Goal: Task Accomplishment & Management: Manage account settings

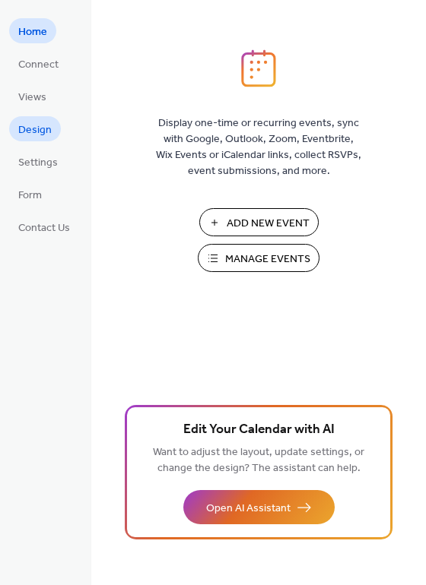
click at [33, 133] on span "Design" at bounding box center [34, 130] width 33 height 16
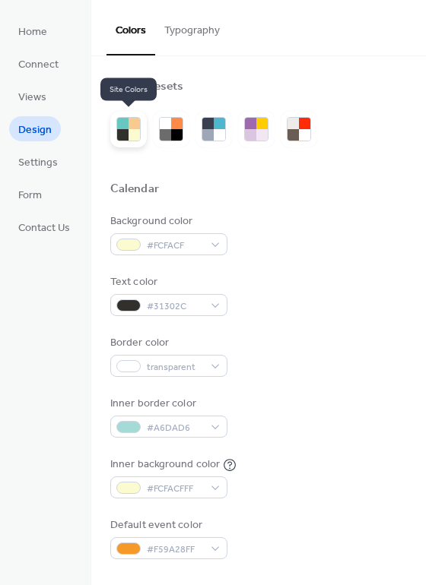
click at [129, 120] on div at bounding box center [133, 123] width 11 height 11
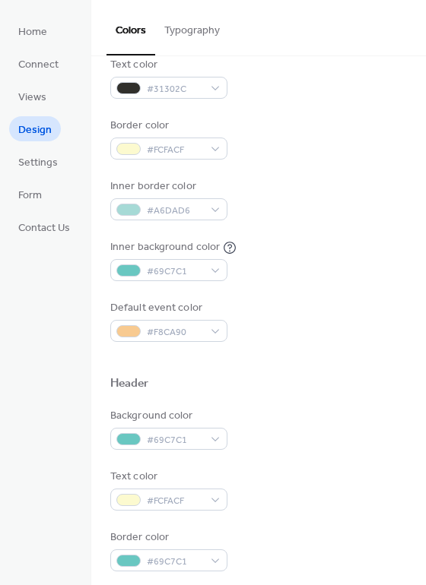
scroll to position [228, 0]
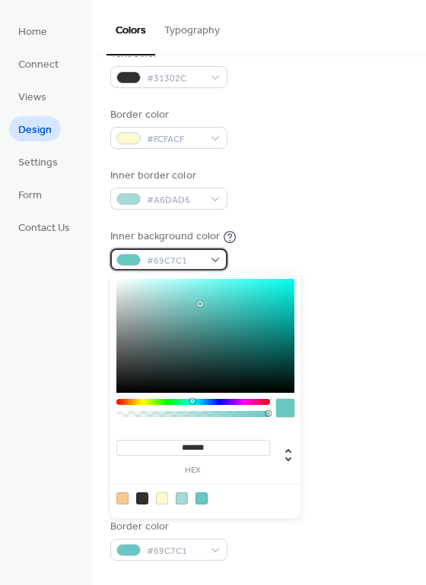
click at [219, 259] on div "#69C7C1" at bounding box center [168, 260] width 117 height 22
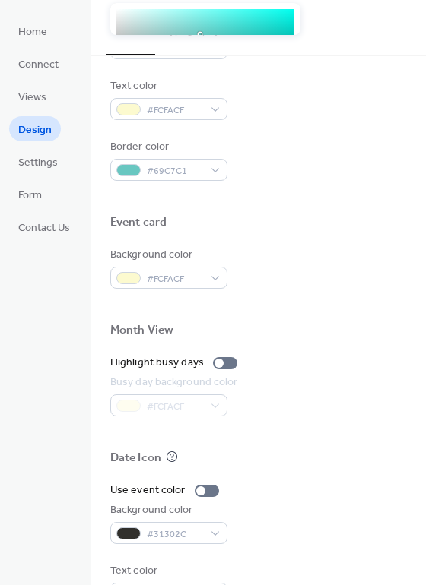
scroll to position [650, 0]
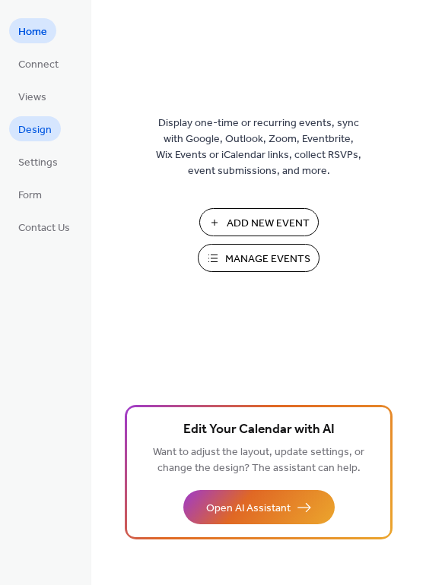
click at [30, 126] on span "Design" at bounding box center [34, 130] width 33 height 16
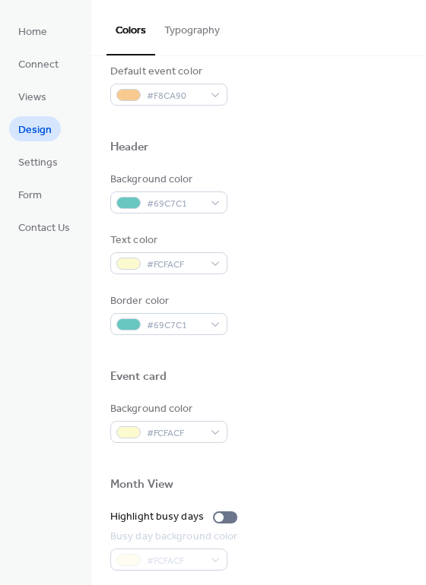
scroll to position [456, 0]
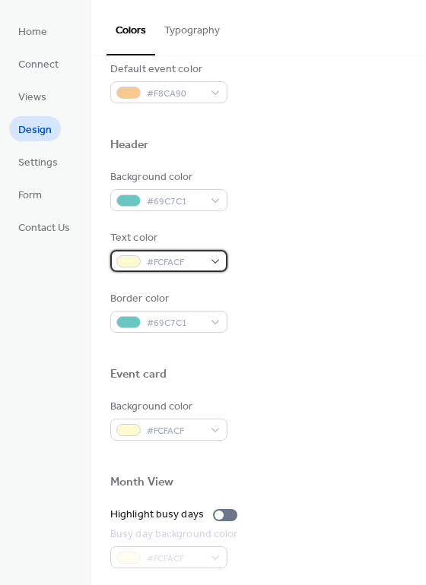
click at [214, 259] on div "#FCFACF" at bounding box center [168, 261] width 117 height 22
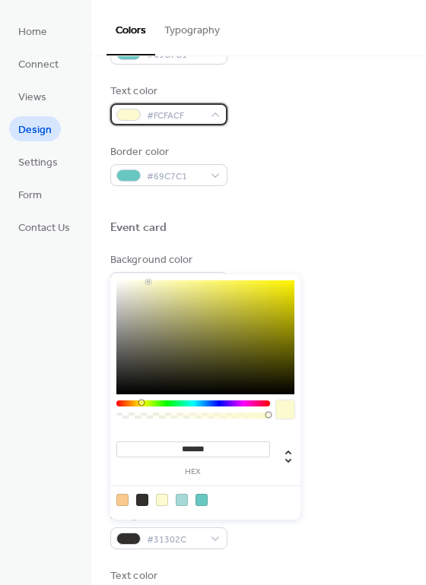
scroll to position [608, 0]
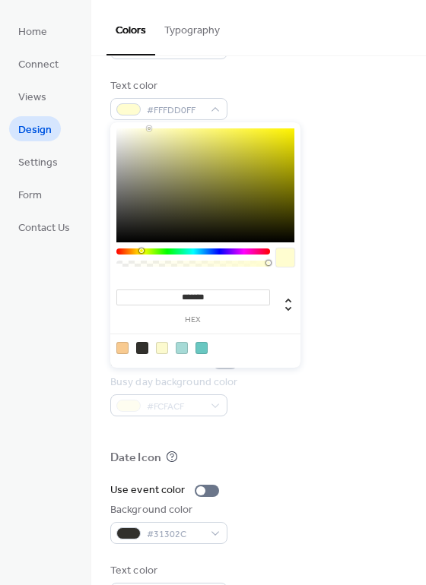
click at [149, 280] on div "******* hex" at bounding box center [205, 244] width 190 height 245
click at [226, 347] on div at bounding box center [205, 348] width 193 height 28
click at [145, 128] on div at bounding box center [205, 185] width 178 height 114
type input "*******"
drag, startPoint x: 145, startPoint y: 128, endPoint x: 116, endPoint y: 128, distance: 29.7
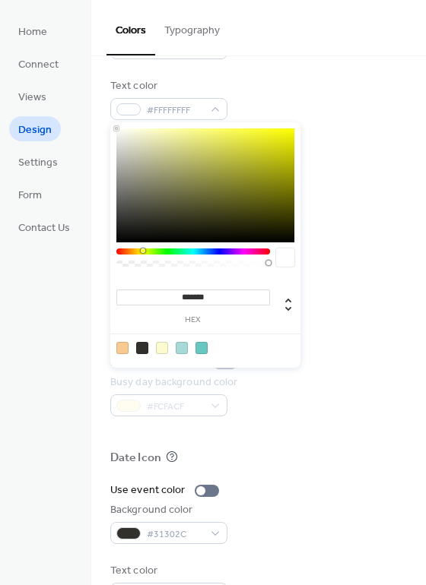
click at [116, 128] on div at bounding box center [116, 128] width 3 height 3
click at [283, 258] on div at bounding box center [285, 258] width 18 height 18
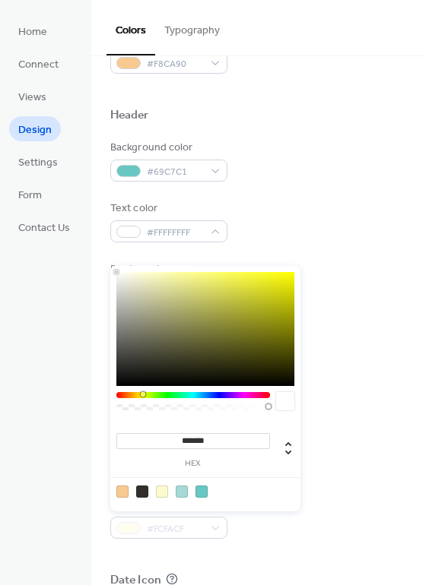
scroll to position [456, 0]
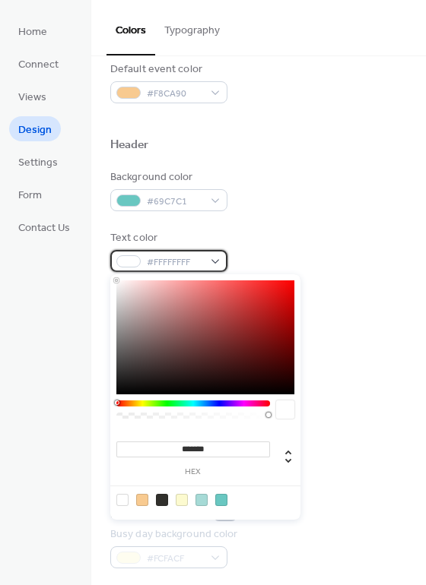
click at [131, 261] on div at bounding box center [128, 261] width 24 height 12
click at [376, 256] on div "Text color #FFFFFFFF" at bounding box center [258, 251] width 296 height 42
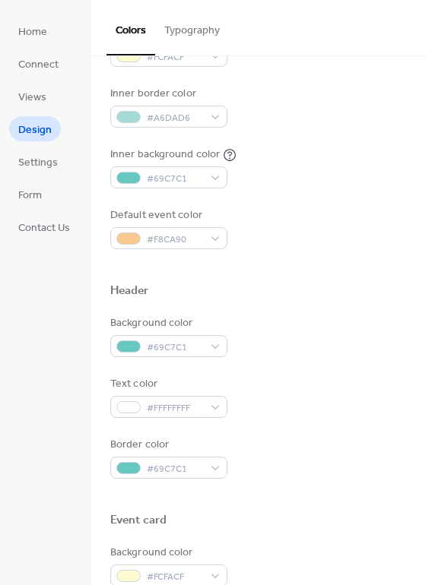
scroll to position [304, 0]
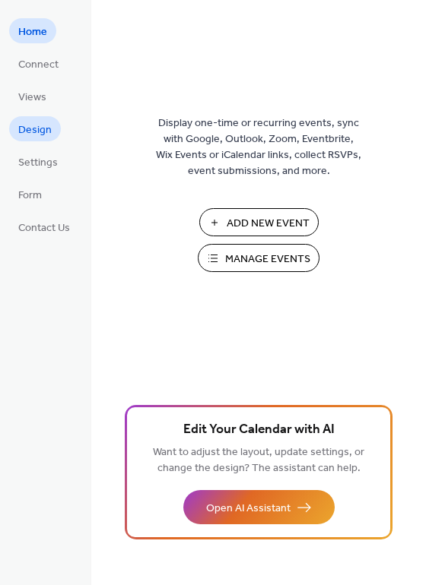
click at [40, 126] on span "Design" at bounding box center [34, 130] width 33 height 16
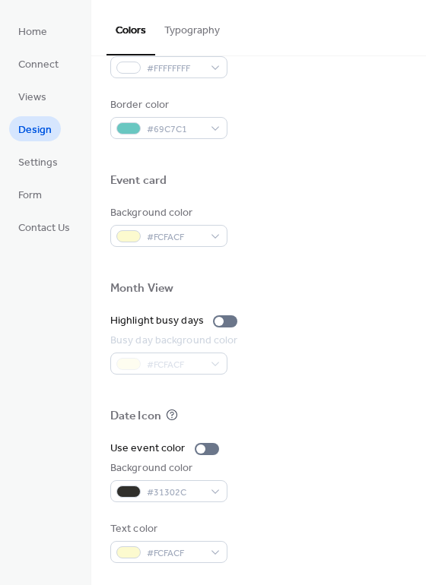
scroll to position [574, 0]
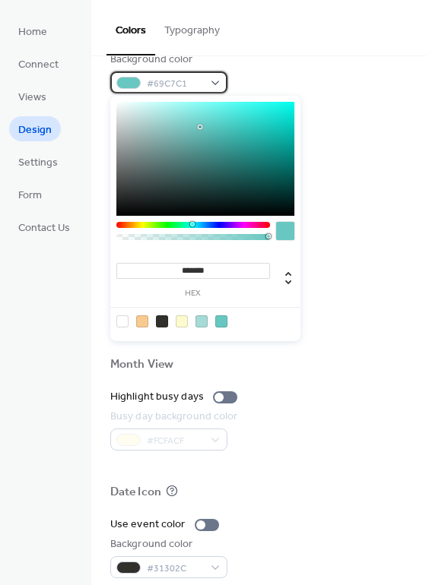
click at [130, 82] on div at bounding box center [128, 83] width 24 height 12
click at [179, 320] on div at bounding box center [182, 321] width 12 height 12
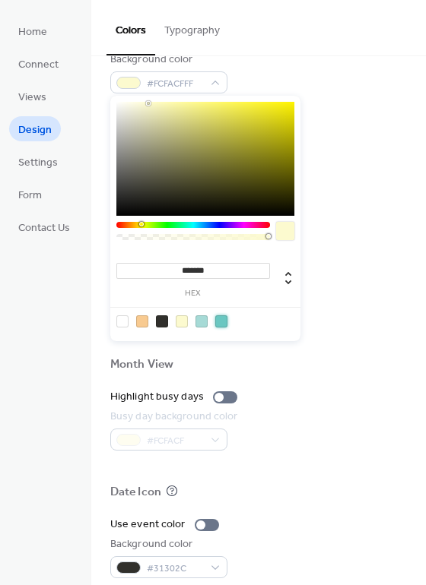
click at [221, 321] on div at bounding box center [221, 321] width 12 height 12
type input "*******"
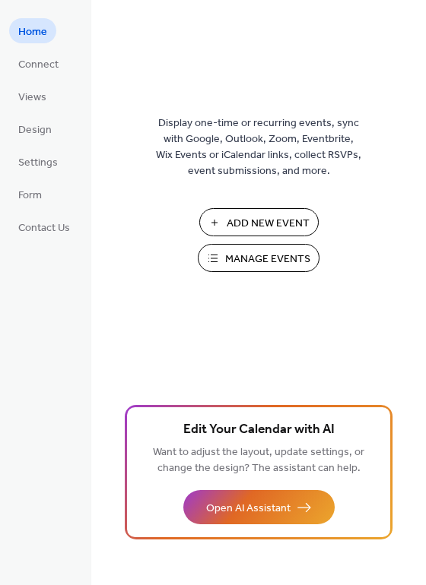
click at [258, 252] on span "Manage Events" at bounding box center [267, 260] width 85 height 16
click at [27, 166] on span "Settings" at bounding box center [38, 163] width 40 height 16
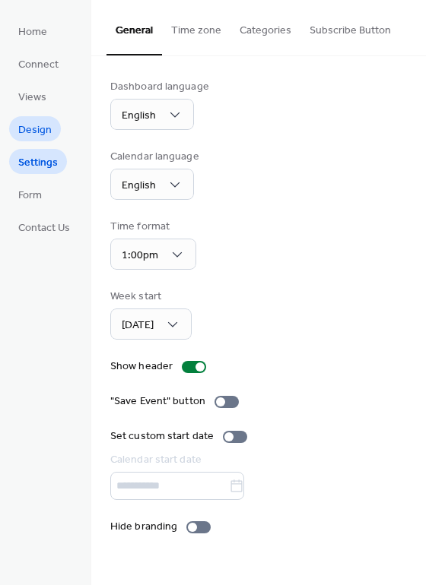
click at [36, 134] on span "Design" at bounding box center [34, 130] width 33 height 16
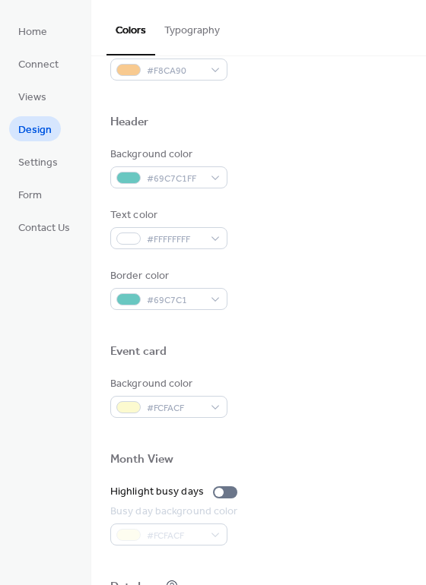
scroll to position [456, 0]
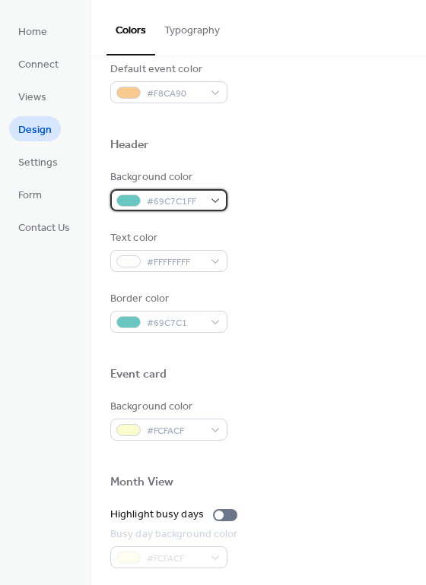
click at [214, 198] on div "#69C7C1FF" at bounding box center [168, 200] width 117 height 22
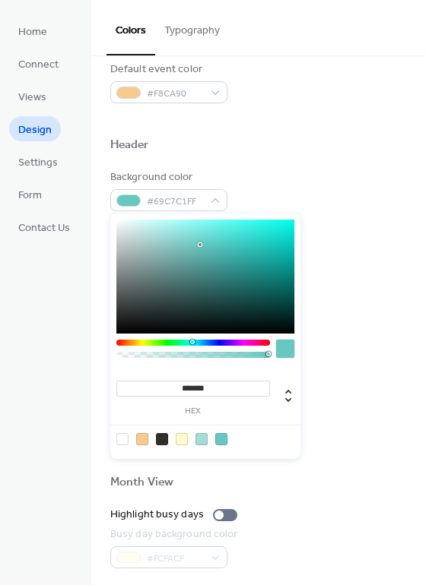
click at [181, 437] on div at bounding box center [182, 439] width 12 height 12
type input "*******"
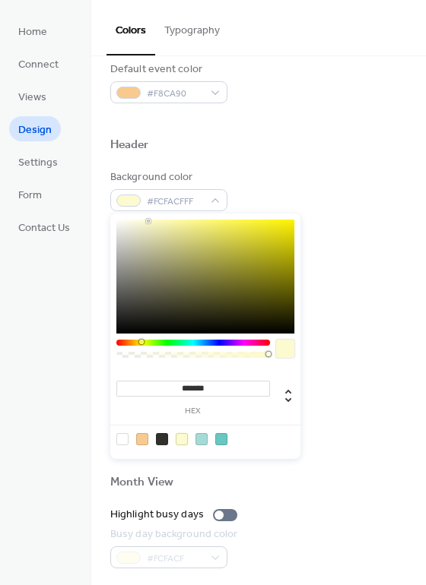
click at [103, 278] on div "Color Presets Calendar Background color #FCFACF Text color #31302C Border color…" at bounding box center [258, 190] width 334 height 1180
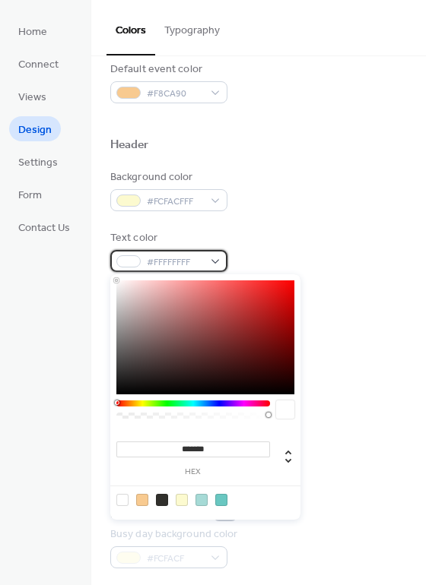
click at [215, 261] on div "#FFFFFFFF" at bounding box center [168, 261] width 117 height 22
click at [160, 499] on div at bounding box center [162, 500] width 12 height 12
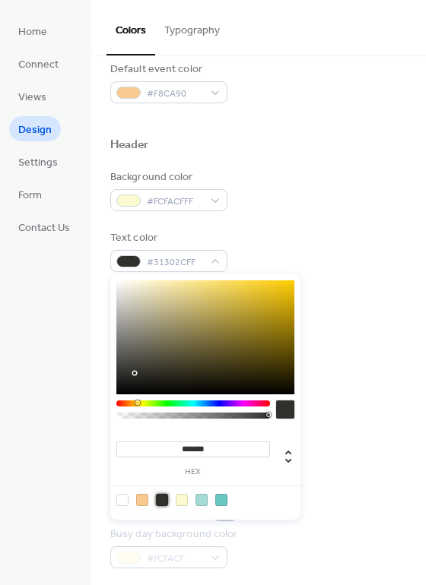
click at [222, 499] on div at bounding box center [221, 500] width 12 height 12
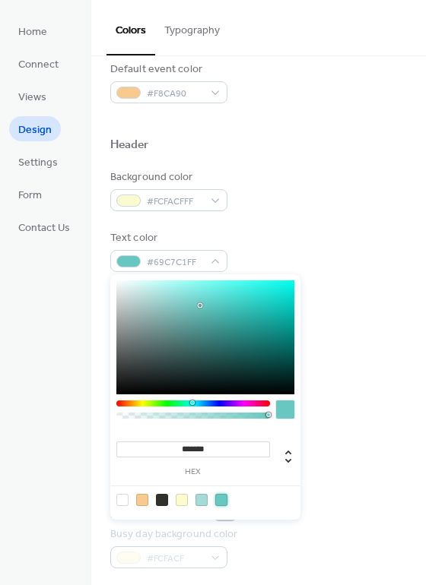
click at [162, 502] on div at bounding box center [162, 500] width 12 height 12
type input "*******"
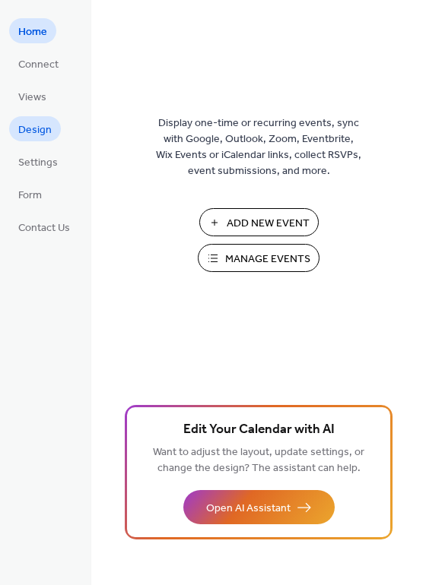
click at [30, 133] on span "Design" at bounding box center [34, 130] width 33 height 16
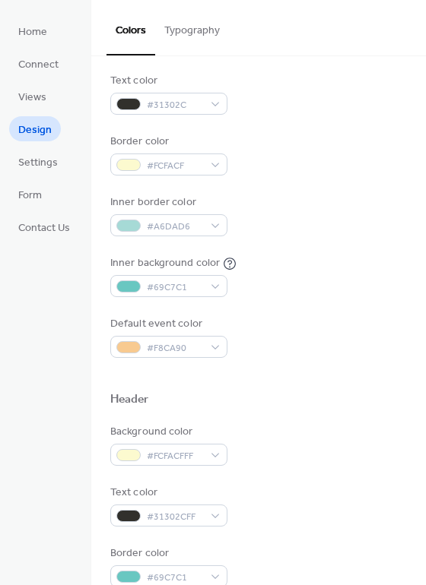
scroll to position [228, 0]
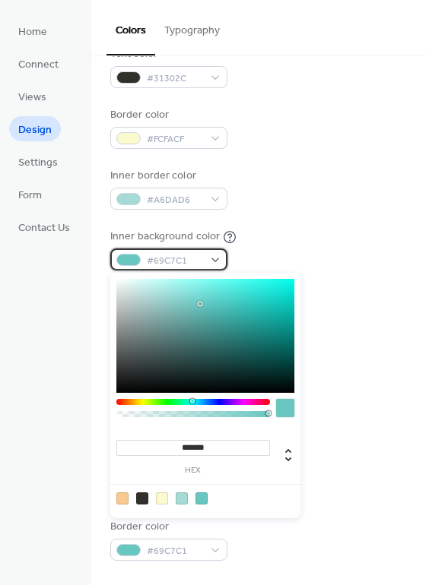
click at [211, 258] on div "#69C7C1" at bounding box center [168, 260] width 117 height 22
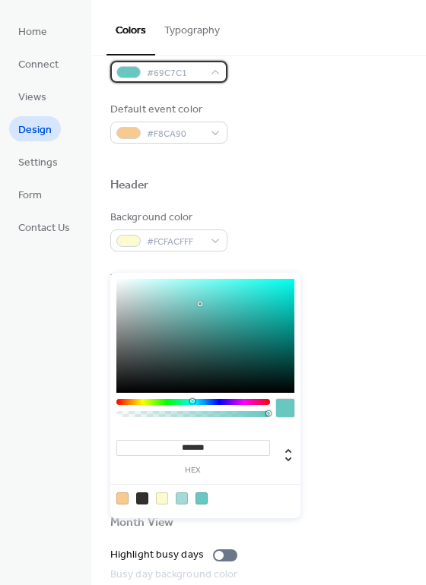
scroll to position [456, 0]
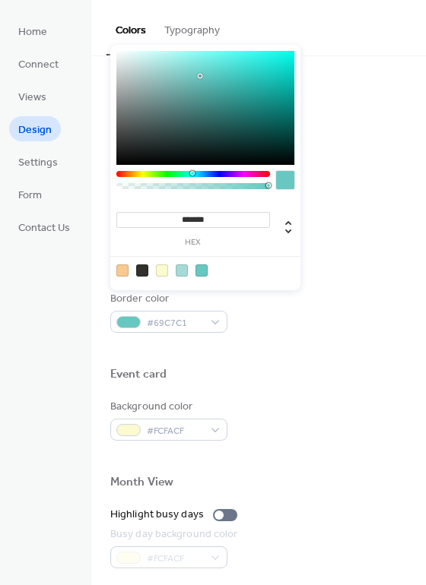
click at [160, 274] on div at bounding box center [162, 270] width 12 height 12
type input "*******"
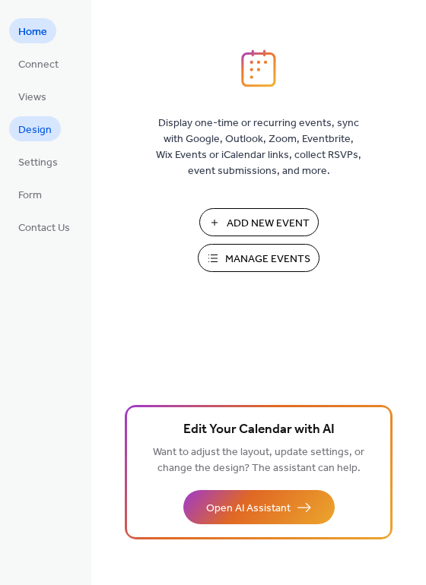
click at [33, 134] on span "Design" at bounding box center [34, 130] width 33 height 16
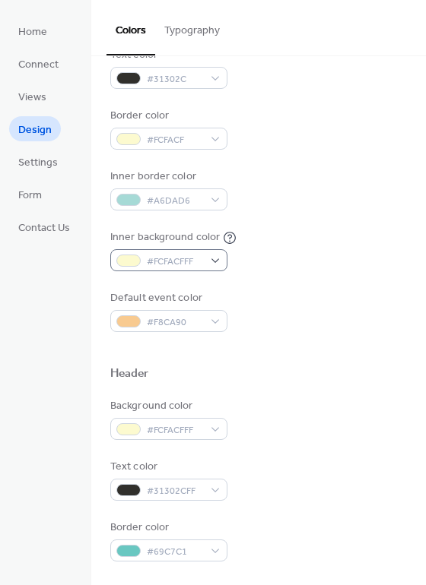
scroll to position [304, 0]
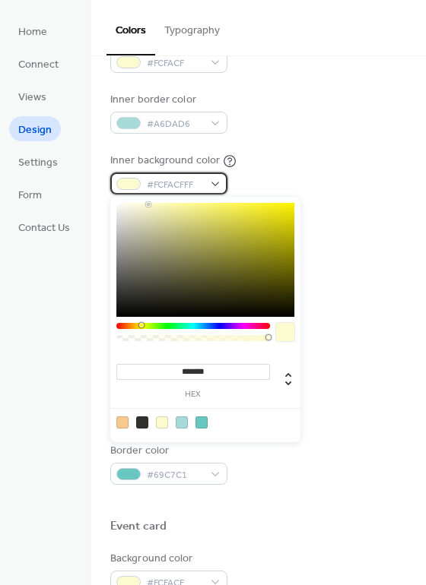
click at [211, 184] on div "#FCFACFFF" at bounding box center [168, 184] width 117 height 22
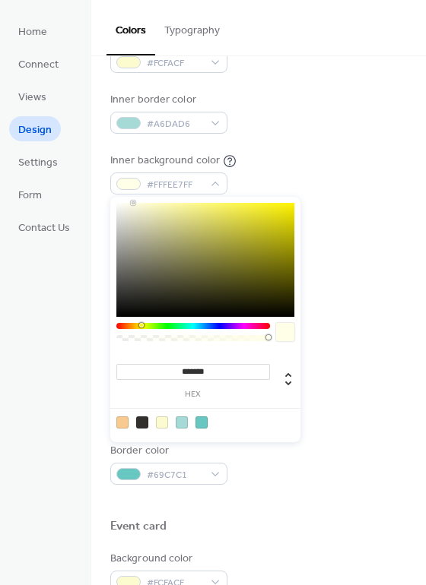
type input "*******"
drag, startPoint x: 146, startPoint y: 203, endPoint x: 116, endPoint y: 198, distance: 30.7
click at [116, 198] on div "******* hex" at bounding box center [205, 319] width 190 height 245
click at [346, 322] on div "Background color #FCFACFFF" at bounding box center [258, 342] width 296 height 42
